Goal: Book appointment/travel/reservation

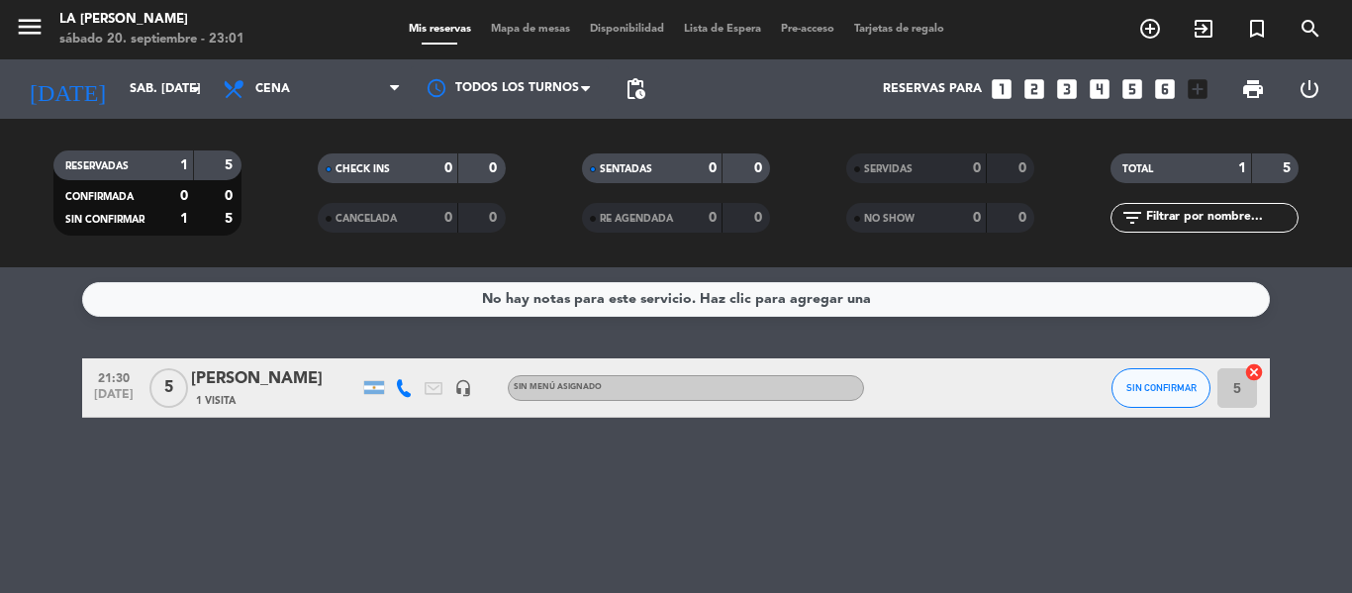
click at [5, 523] on div "No hay notas para este servicio. Haz clic para agregar una 21:30 [DATE] 5 IVANA…" at bounding box center [676, 430] width 1352 height 326
click at [197, 86] on icon "arrow_drop_down" at bounding box center [196, 89] width 24 height 24
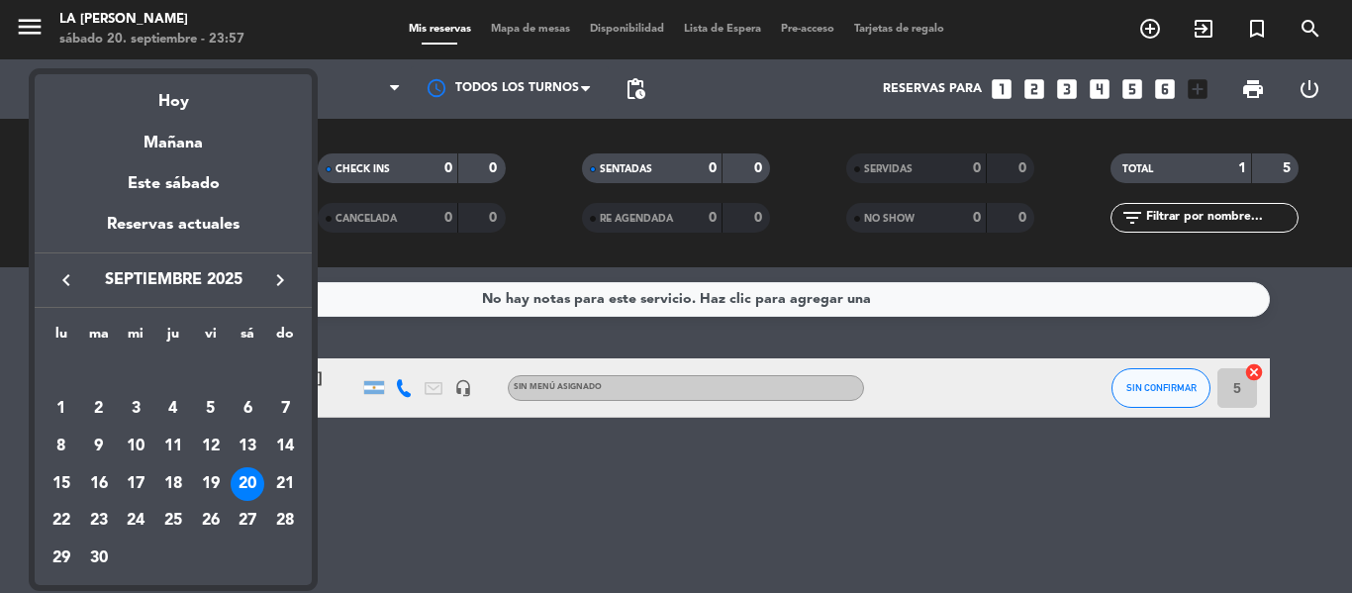
drag, startPoint x: 280, startPoint y: 485, endPoint x: 285, endPoint y: 431, distance: 53.7
click at [280, 486] on div "21" at bounding box center [285, 484] width 34 height 34
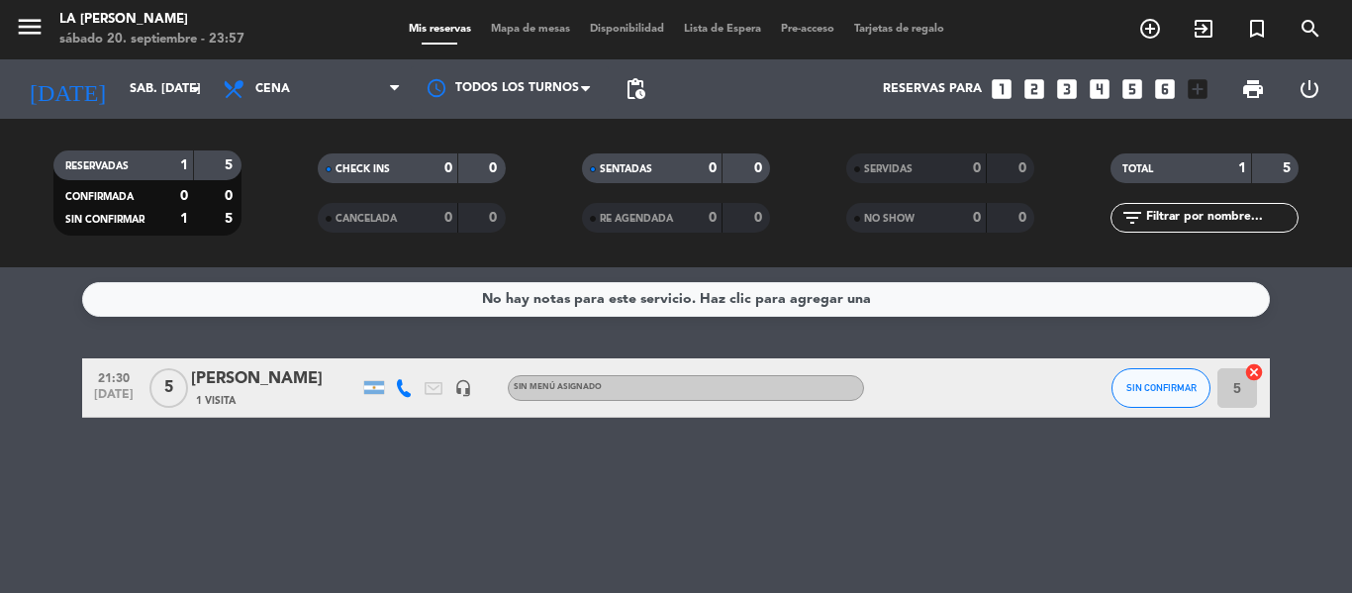
type input "dom. [DATE]"
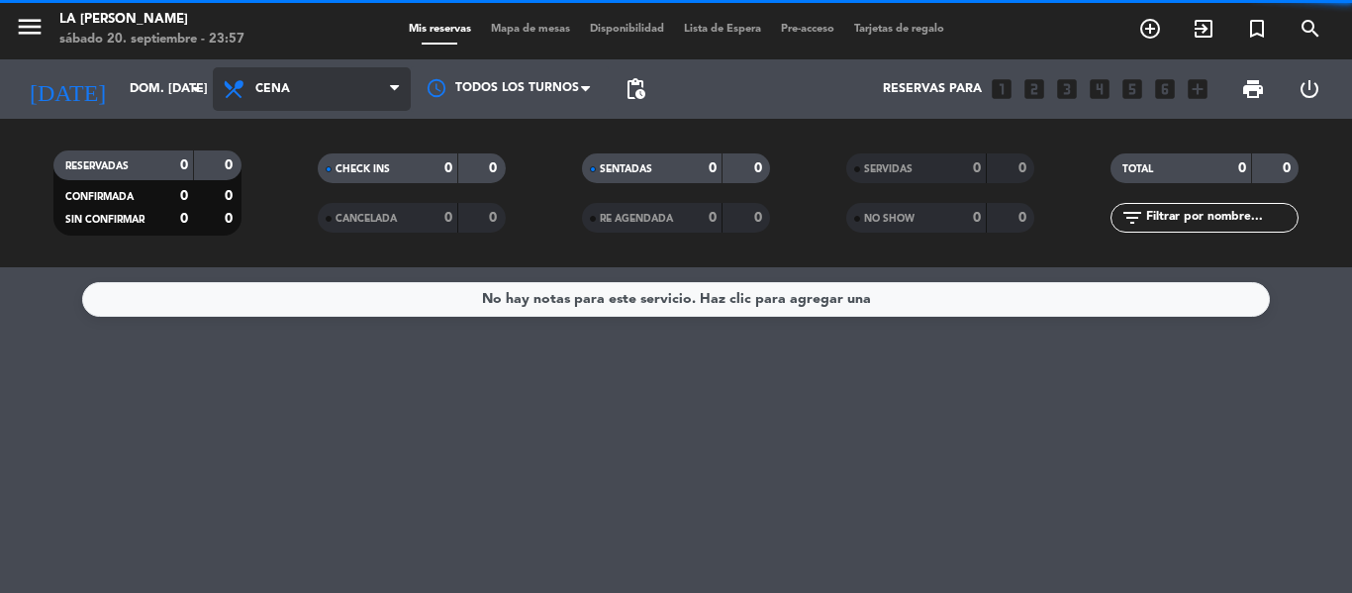
click at [395, 90] on icon at bounding box center [394, 89] width 9 height 16
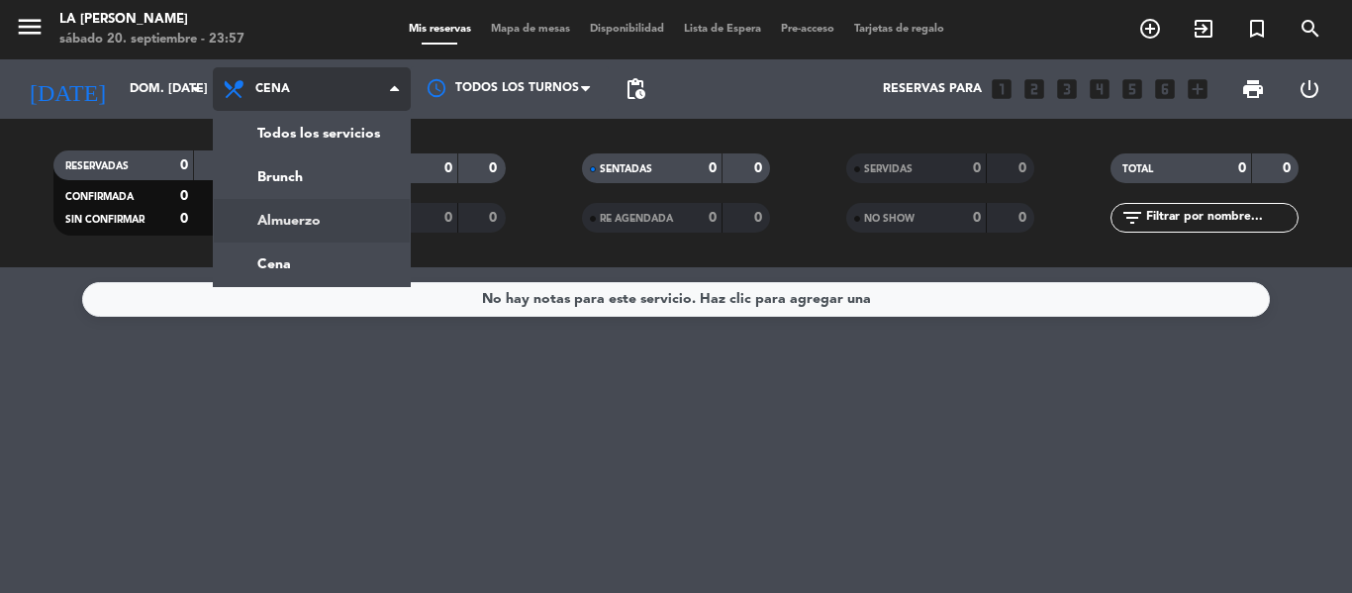
click at [333, 223] on div "menu LA [PERSON_NAME] sábado 20. septiembre - 23:57 Mis reservas Mapa de mesas …" at bounding box center [676, 133] width 1352 height 267
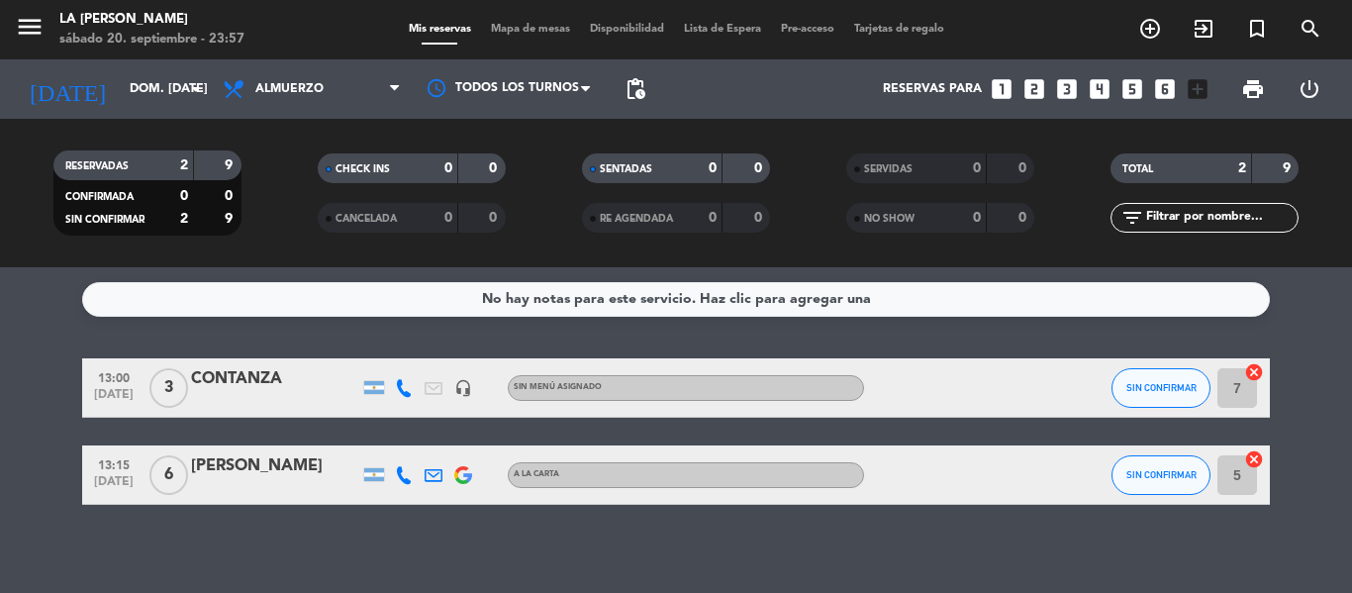
click at [1072, 90] on icon "looks_3" at bounding box center [1067, 89] width 26 height 26
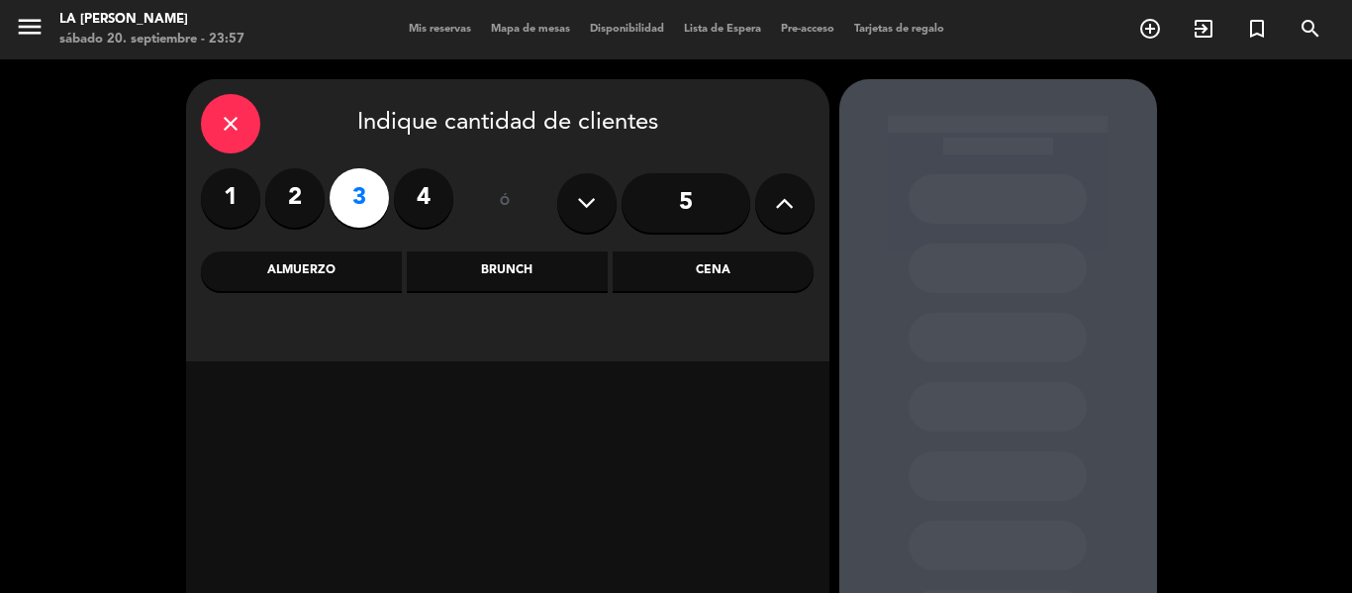
click at [394, 281] on div "Almuerzo" at bounding box center [301, 271] width 201 height 40
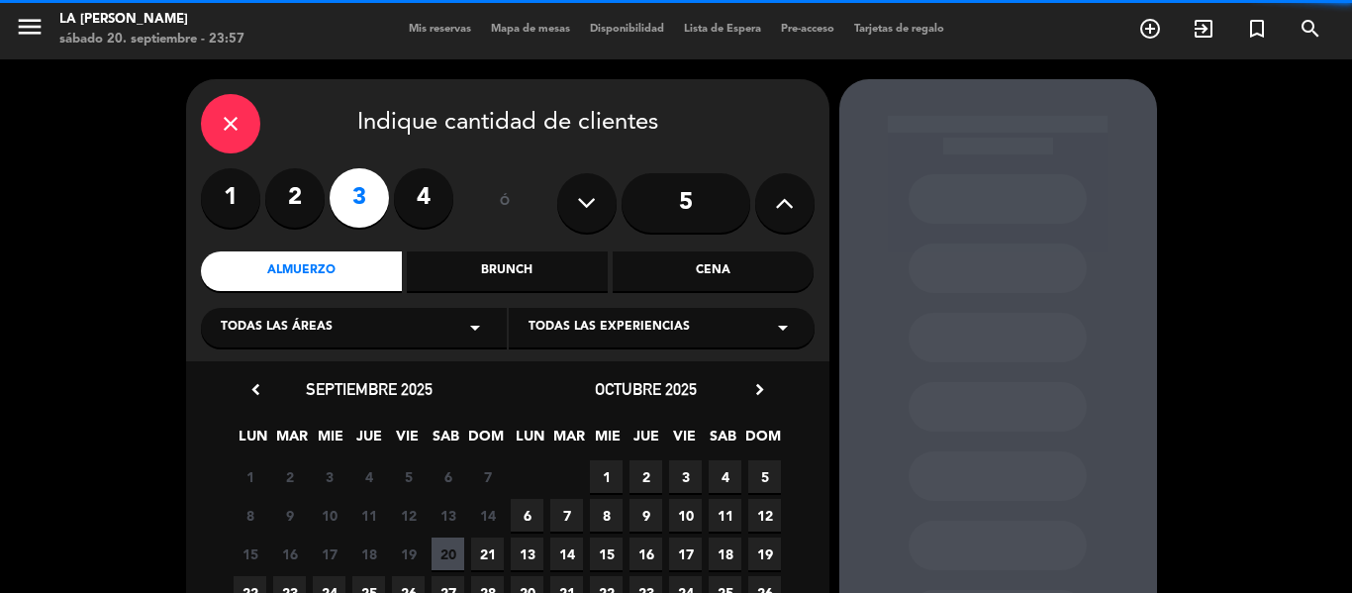
scroll to position [176, 0]
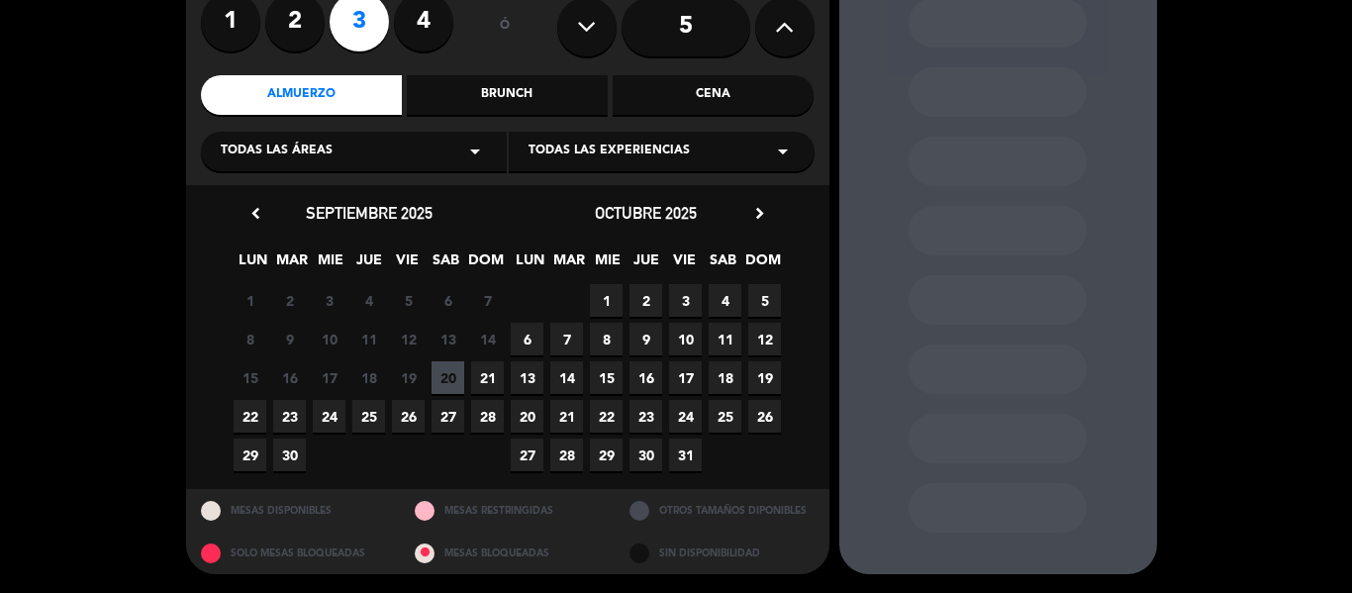
click at [480, 372] on span "21" at bounding box center [487, 377] width 33 height 33
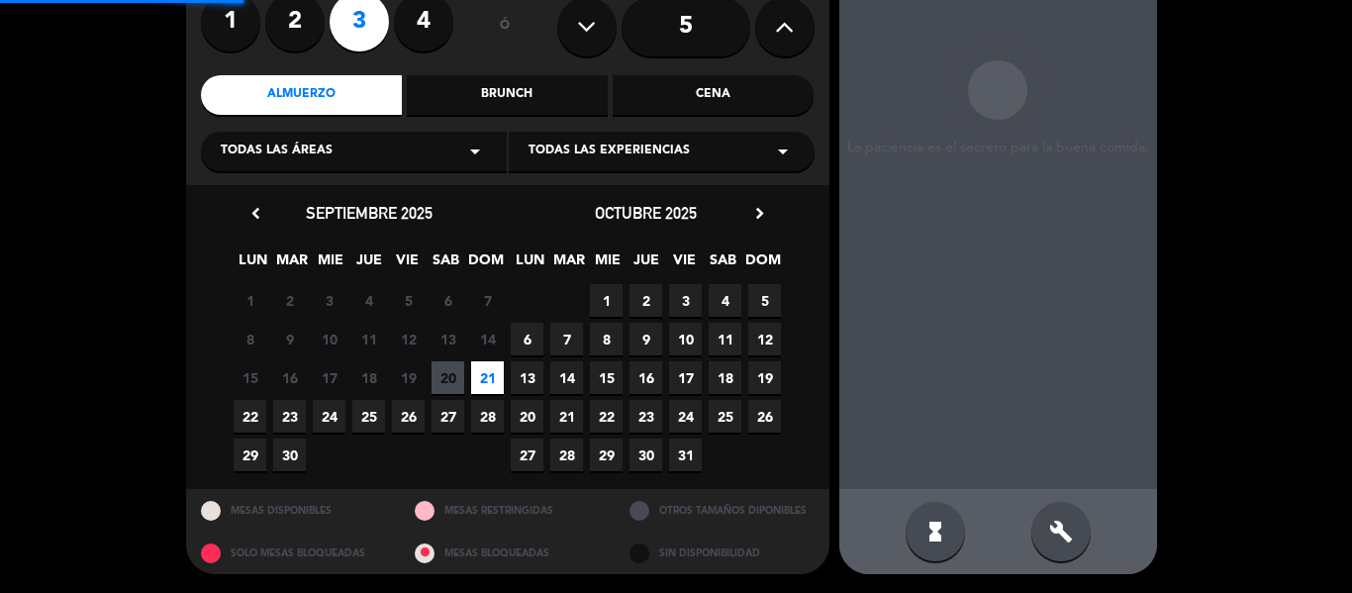
scroll to position [79, 0]
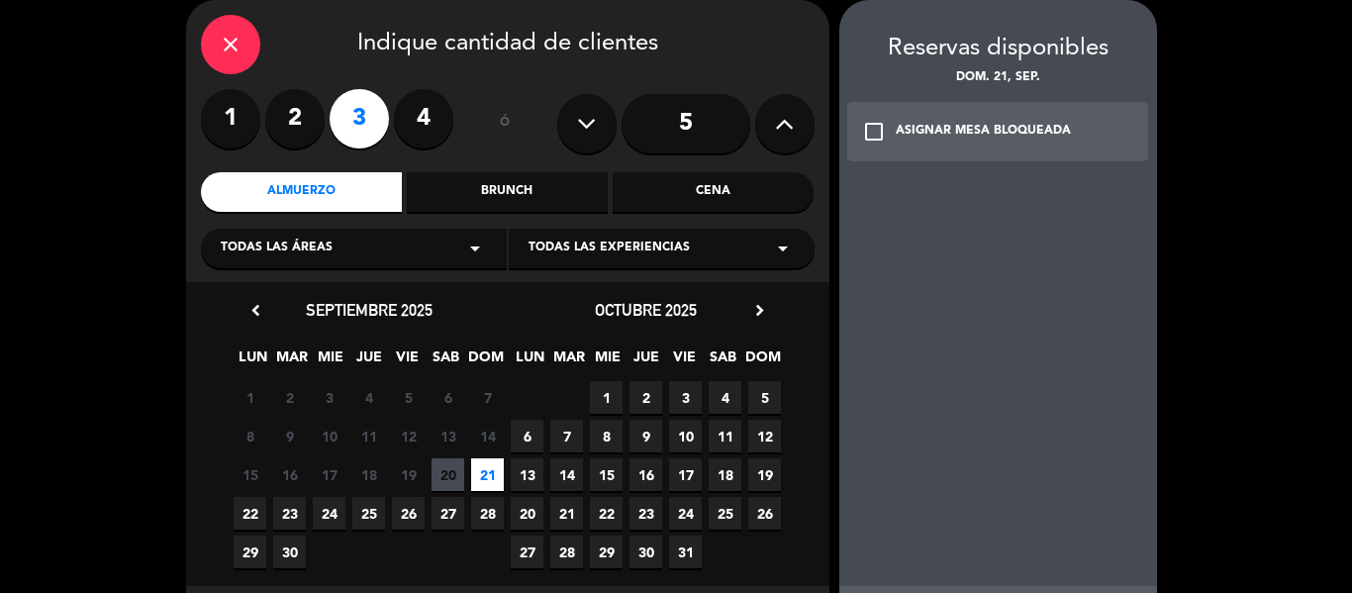
click at [869, 124] on icon "check_box_outline_blank" at bounding box center [874, 132] width 24 height 24
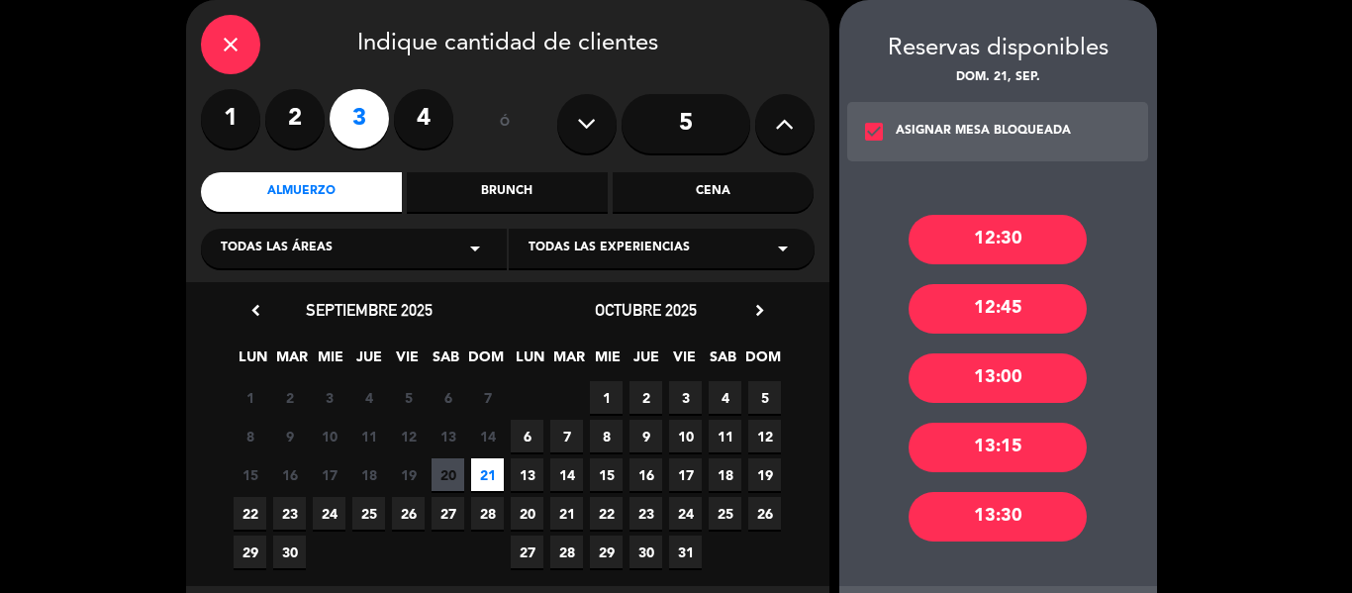
click at [987, 519] on div "13:30" at bounding box center [997, 516] width 178 height 49
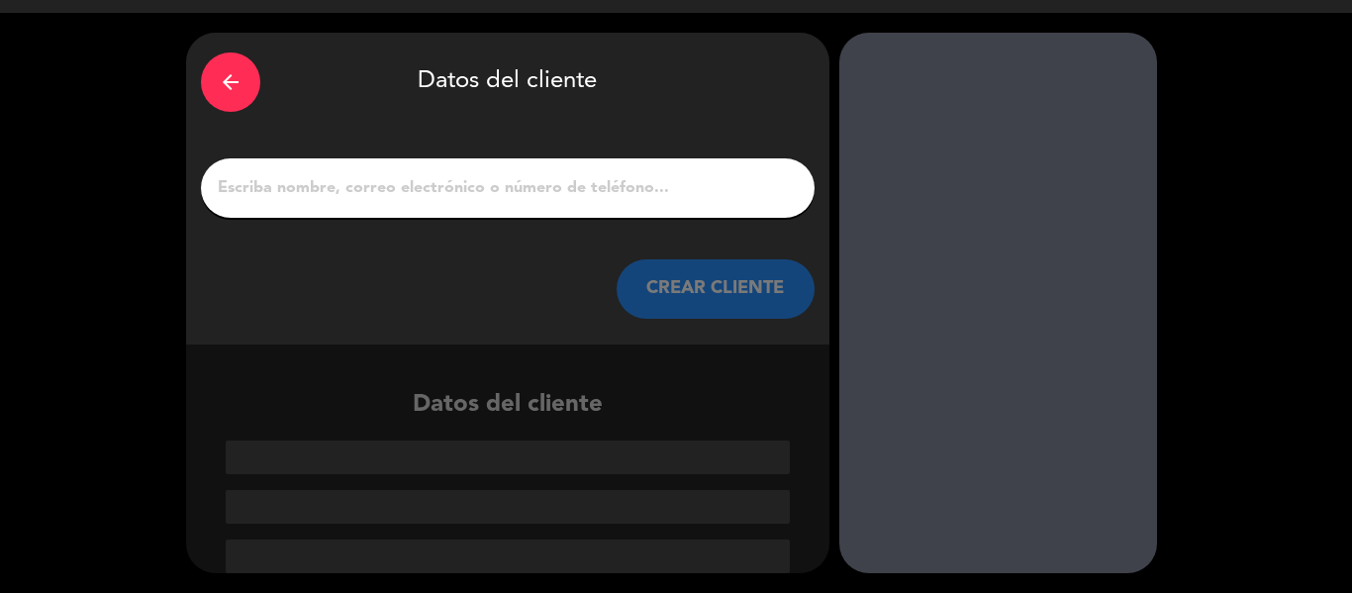
click at [263, 177] on input "1" at bounding box center [508, 188] width 584 height 28
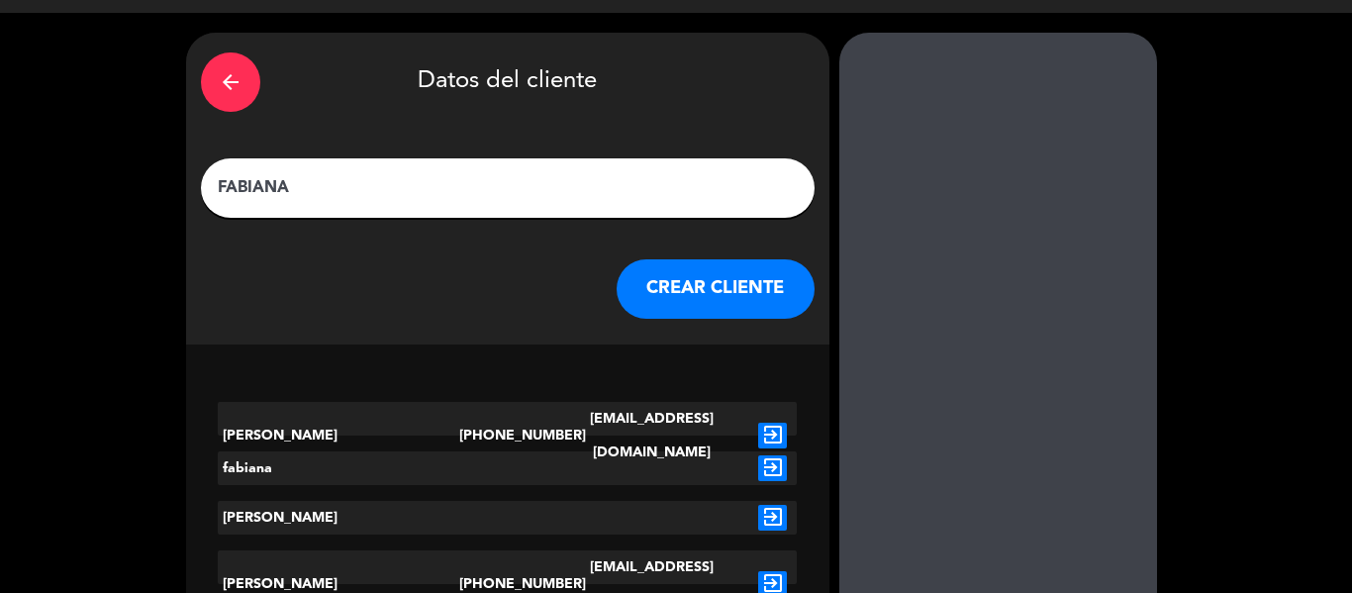
type input "FABIANA"
click at [657, 297] on button "CREAR CLIENTE" at bounding box center [716, 288] width 198 height 59
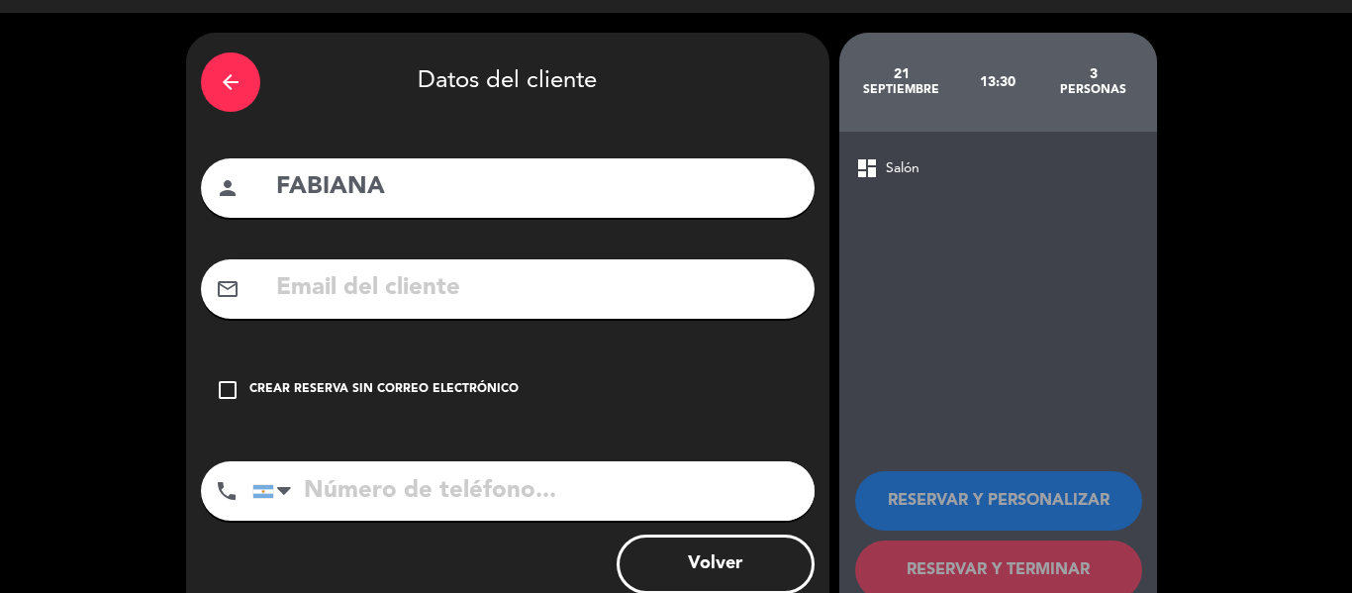
click at [235, 386] on icon "check_box_outline_blank" at bounding box center [228, 390] width 24 height 24
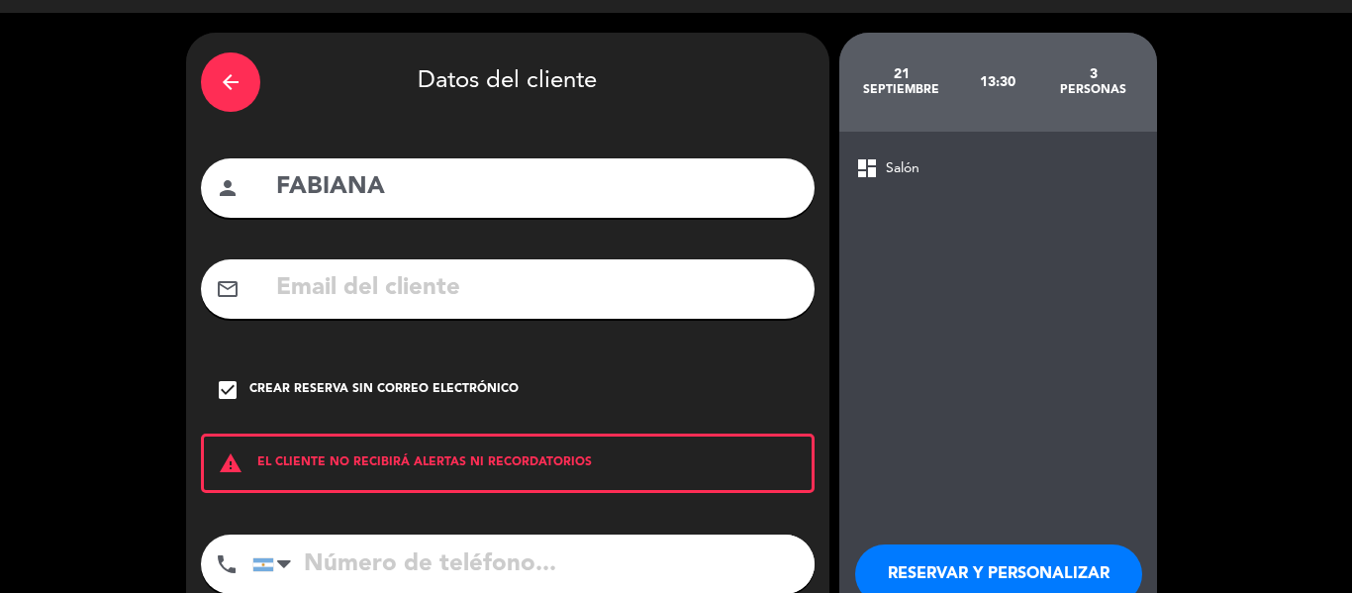
click at [312, 569] on input "tel" at bounding box center [533, 563] width 562 height 59
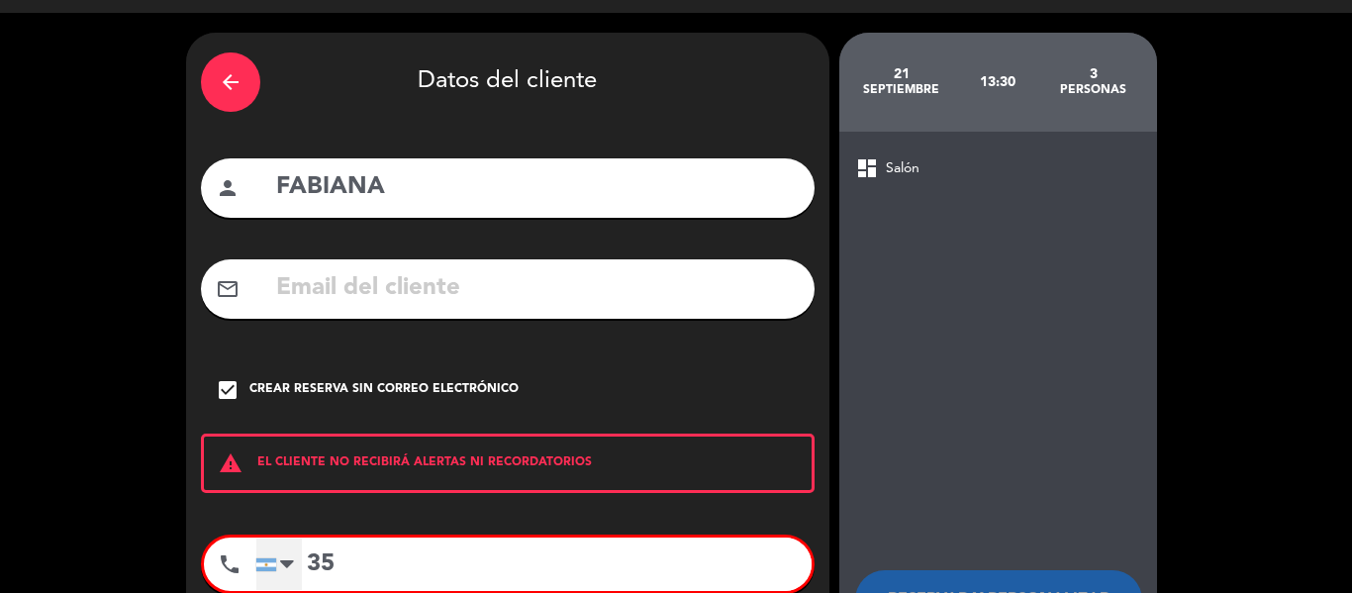
type input "3"
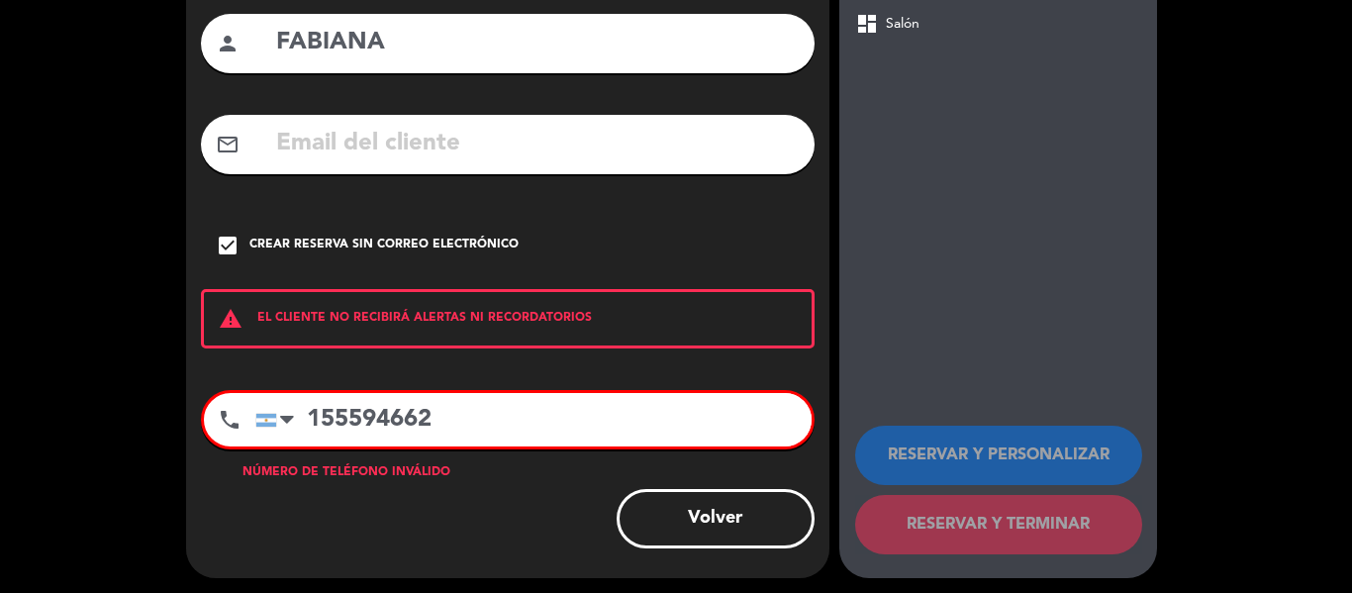
scroll to position [195, 0]
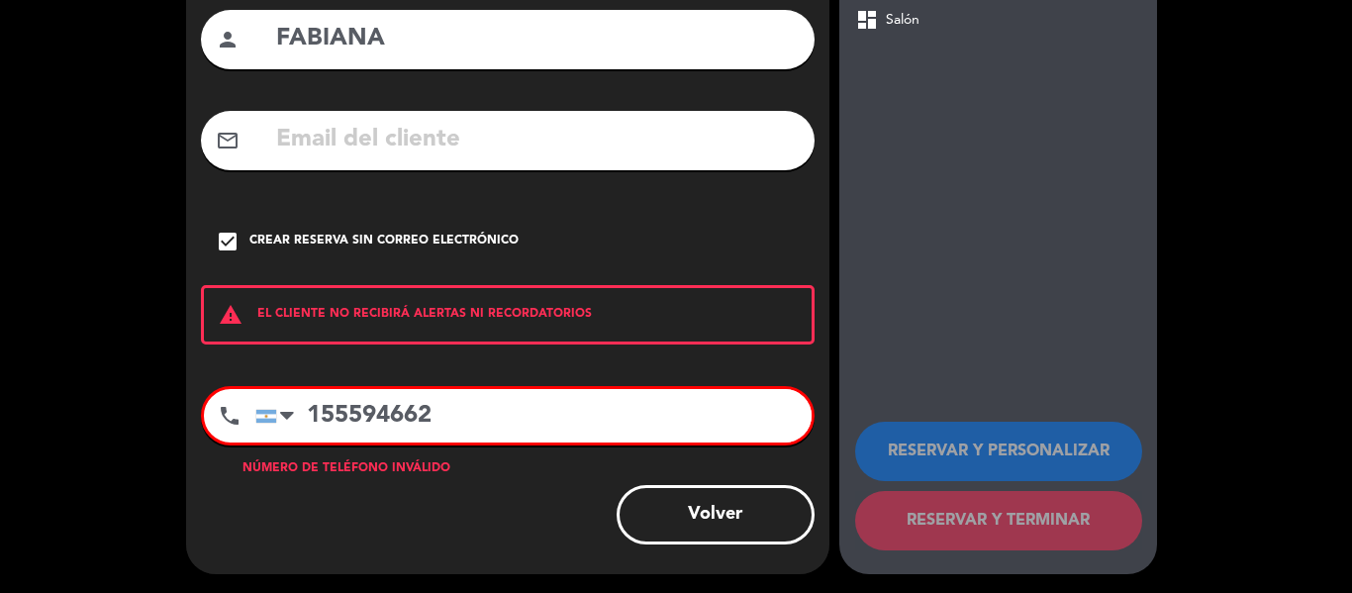
click at [302, 413] on input "155594662" at bounding box center [533, 415] width 556 height 53
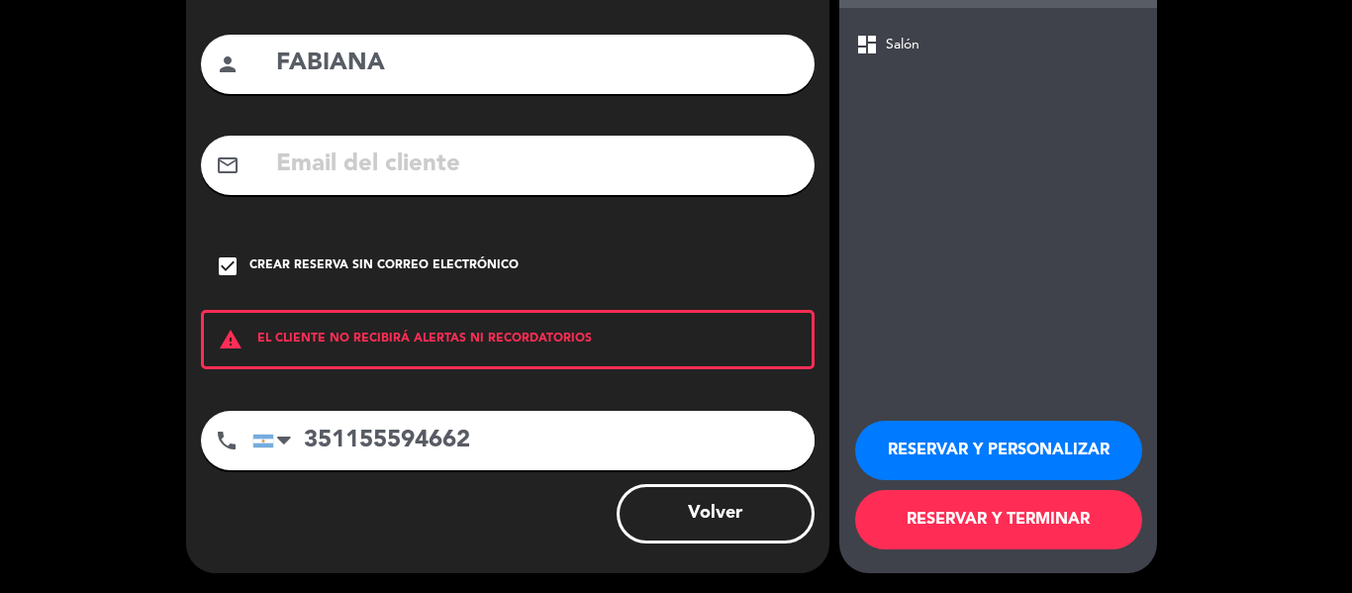
type input "351155594662"
click at [961, 517] on button "RESERVAR Y TERMINAR" at bounding box center [998, 519] width 287 height 59
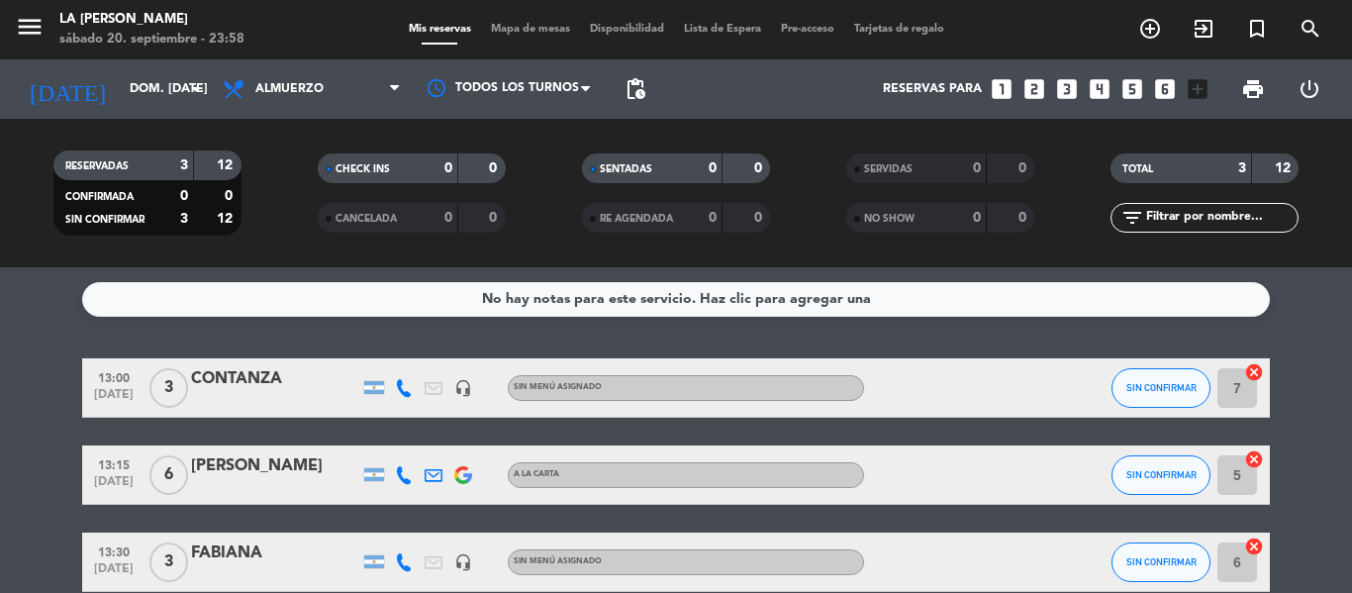
click at [510, 30] on span "Mapa de mesas" at bounding box center [530, 29] width 99 height 11
